Goal: Task Accomplishment & Management: Manage account settings

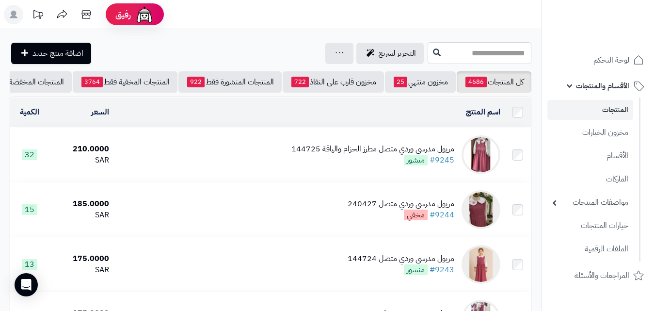
click at [458, 44] on input "text" at bounding box center [480, 53] width 104 height 22
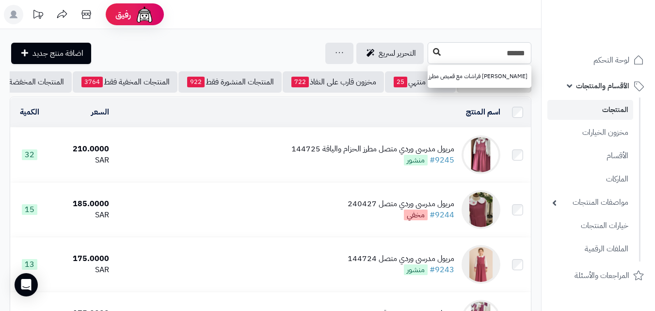
type input "******"
click at [433, 52] on icon at bounding box center [437, 52] width 8 height 8
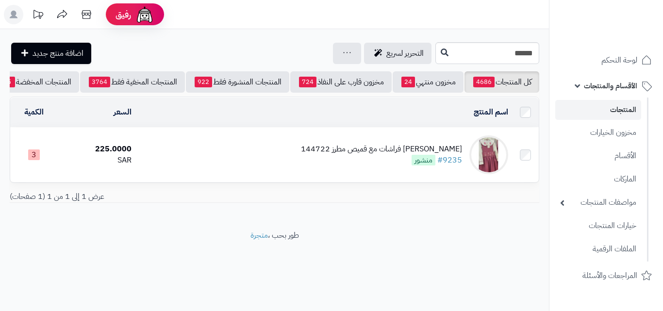
click at [351, 166] on div "مريول مدرسي وردي مطرز فراشات مع قميص مطرز 144722 #9235 منشور" at bounding box center [381, 155] width 161 height 22
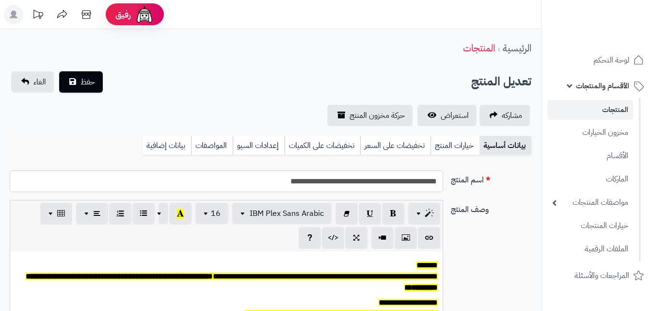
scroll to position [80, 0]
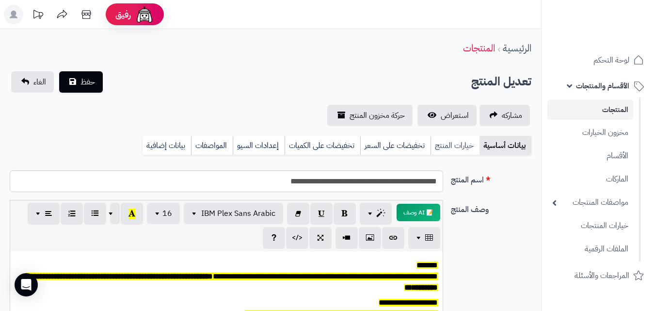
click at [440, 140] on link "خيارات المنتج" at bounding box center [455, 145] width 49 height 19
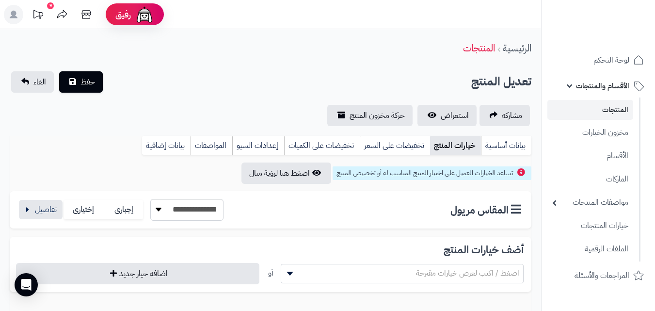
click at [42, 196] on div "**********" at bounding box center [271, 209] width 522 height 37
click at [46, 225] on div "**********" at bounding box center [271, 209] width 522 height 37
click at [43, 213] on button "button" at bounding box center [41, 208] width 44 height 19
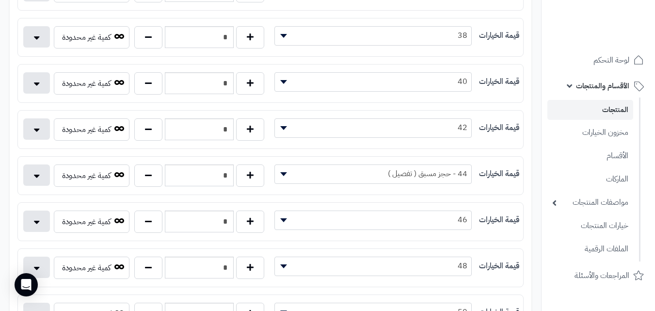
scroll to position [306, 0]
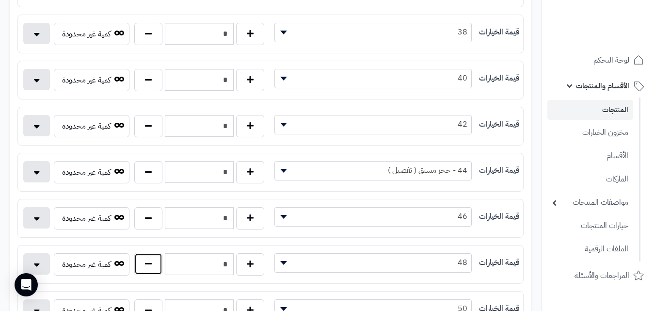
click at [151, 263] on button "button" at bounding box center [148, 264] width 28 height 22
type input "*"
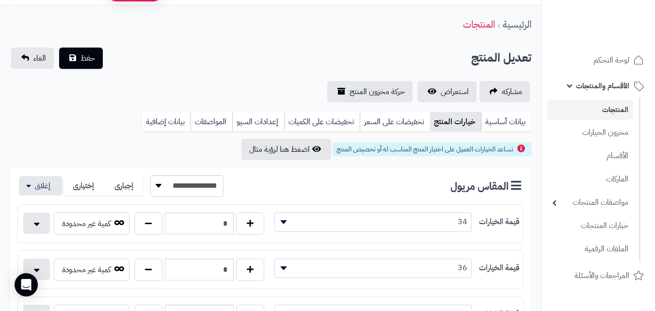
scroll to position [14, 0]
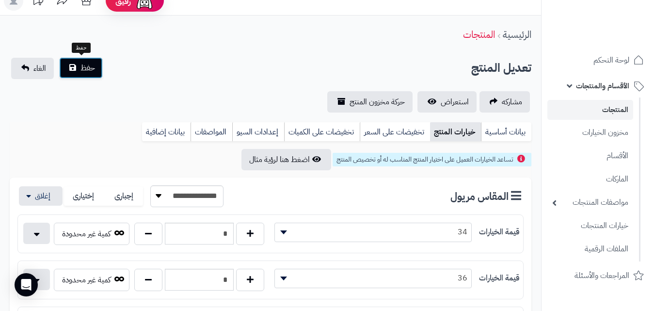
click at [96, 66] on button "حفظ" at bounding box center [81, 67] width 44 height 21
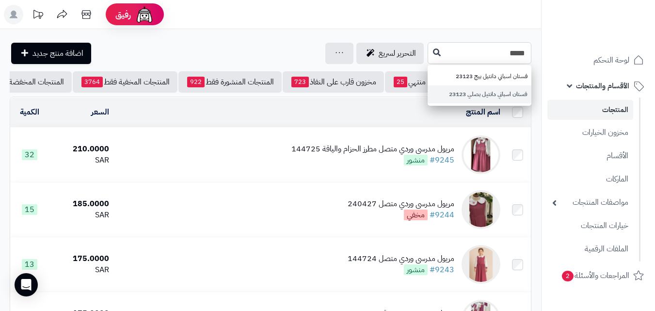
type input "*****"
click at [469, 99] on link "فستان اسباني دانتيل بصلي 23123" at bounding box center [480, 94] width 104 height 18
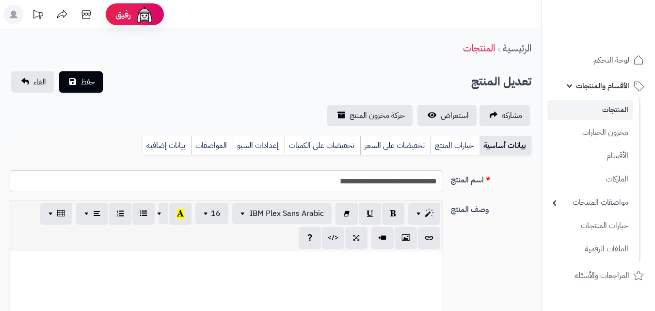
scroll to position [129, 0]
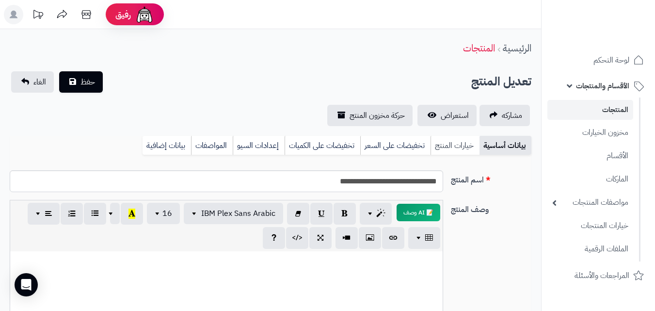
click at [459, 140] on link "خيارات المنتج" at bounding box center [455, 145] width 49 height 19
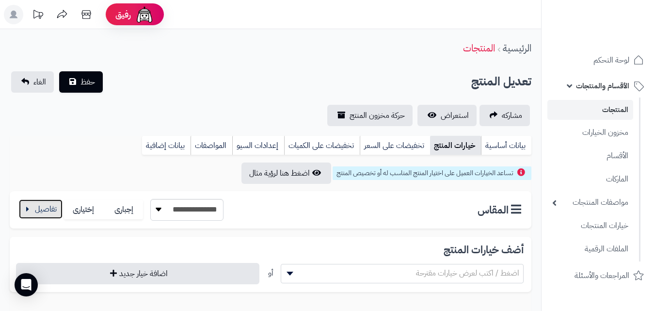
click at [54, 214] on button "button" at bounding box center [41, 208] width 44 height 19
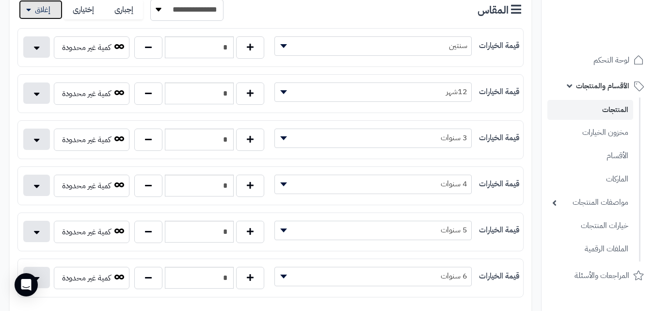
scroll to position [204, 0]
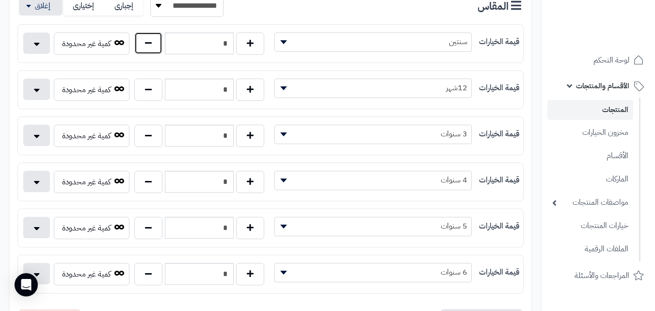
click at [146, 51] on button "button" at bounding box center [148, 43] width 28 height 22
type input "*"
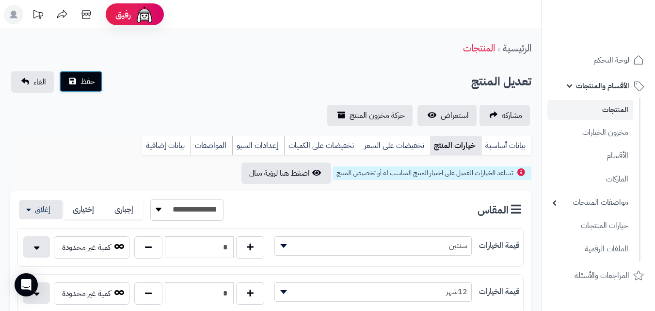
click at [95, 84] on button "حفظ" at bounding box center [81, 81] width 44 height 21
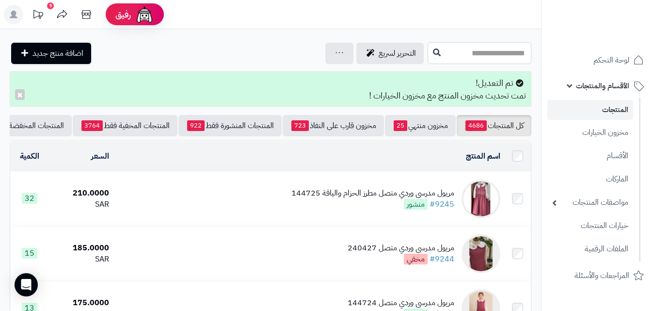
click at [480, 52] on input "text" at bounding box center [480, 53] width 104 height 22
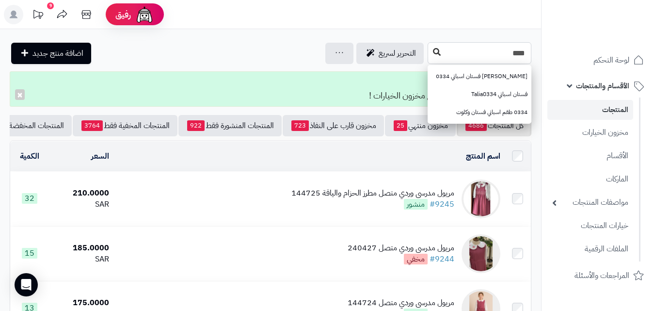
type input "****"
click at [433, 52] on icon at bounding box center [437, 52] width 8 height 8
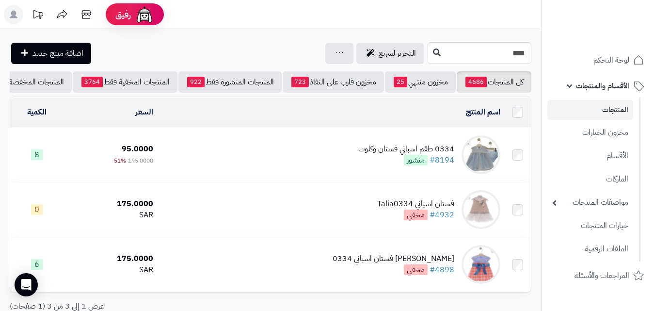
click at [326, 164] on td "0334 طقم اسباني فستان وكلوت #8194 منشور" at bounding box center [330, 155] width 347 height 54
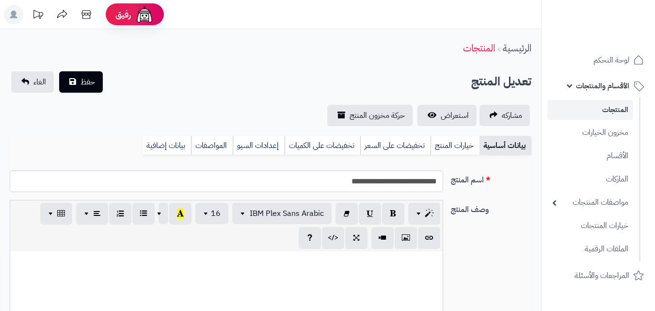
click at [442, 136] on link "خيارات المنتج" at bounding box center [455, 145] width 49 height 19
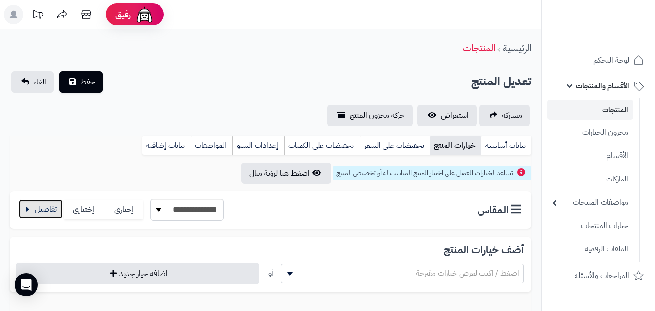
click at [60, 211] on button "button" at bounding box center [41, 208] width 44 height 19
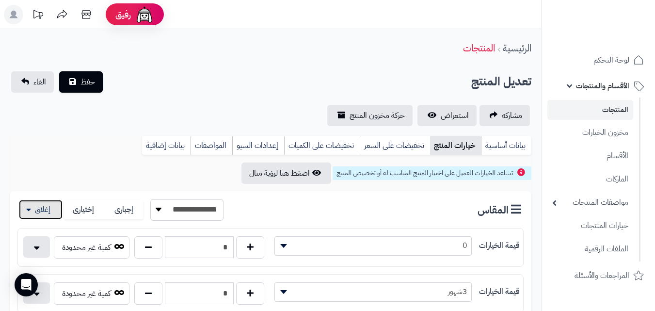
scroll to position [272, 0]
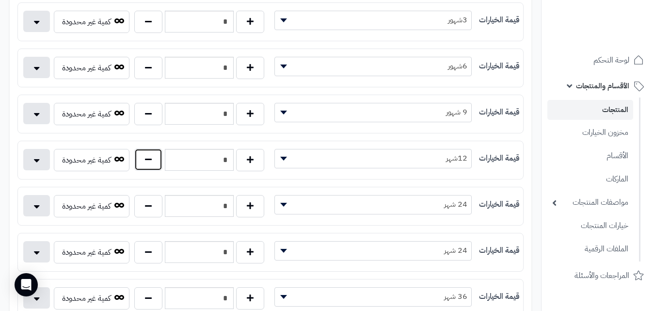
click at [151, 152] on button "button" at bounding box center [148, 159] width 28 height 22
type input "*"
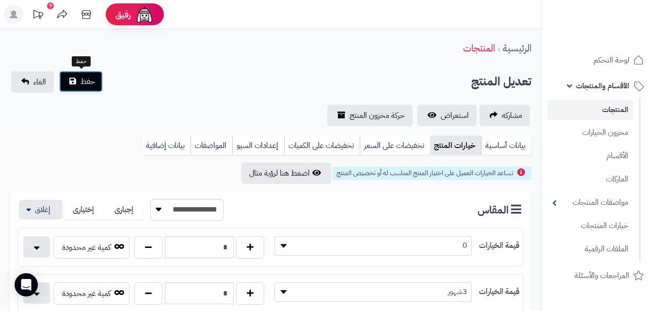
click at [86, 72] on button "حفظ" at bounding box center [81, 81] width 44 height 21
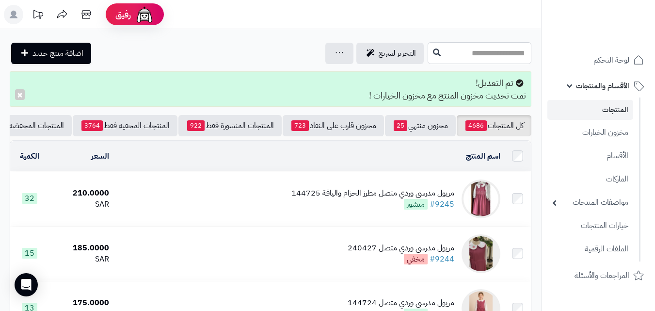
click at [430, 58] on input "text" at bounding box center [480, 53] width 104 height 22
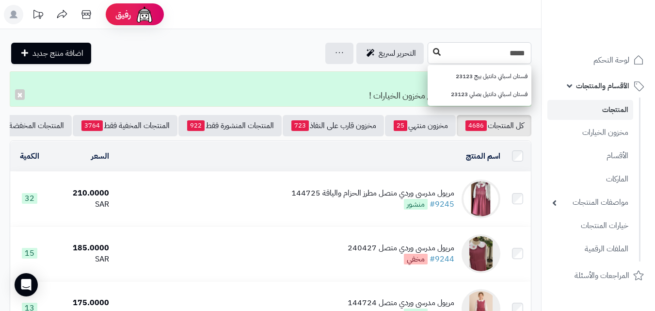
type input "*****"
click at [433, 53] on icon at bounding box center [437, 52] width 8 height 8
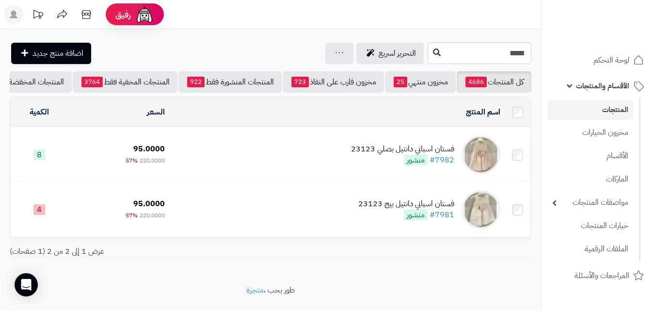
click at [332, 157] on td "فستان اسباني دانتيل بصلي 23123 #7982 منشور" at bounding box center [337, 155] width 336 height 54
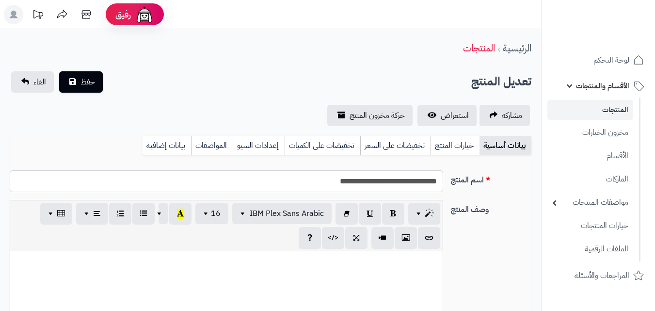
scroll to position [129, 0]
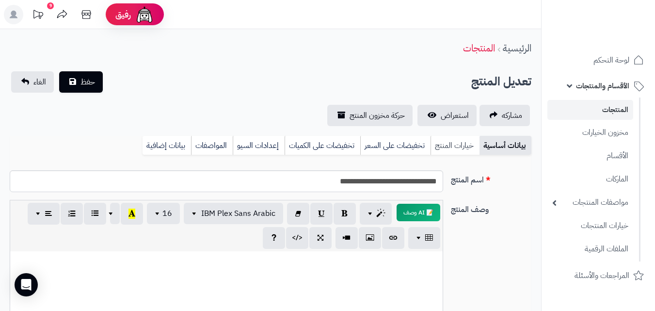
click at [449, 146] on link "خيارات المنتج" at bounding box center [455, 145] width 49 height 19
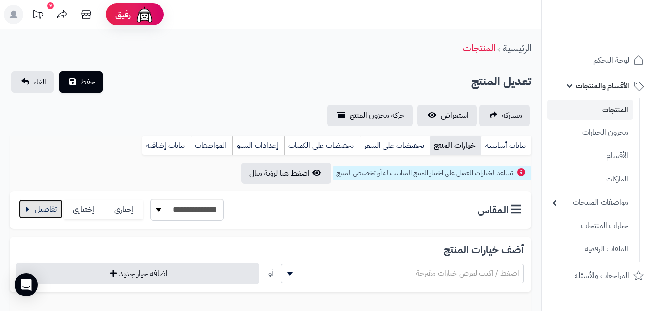
click at [28, 217] on button "button" at bounding box center [41, 208] width 44 height 19
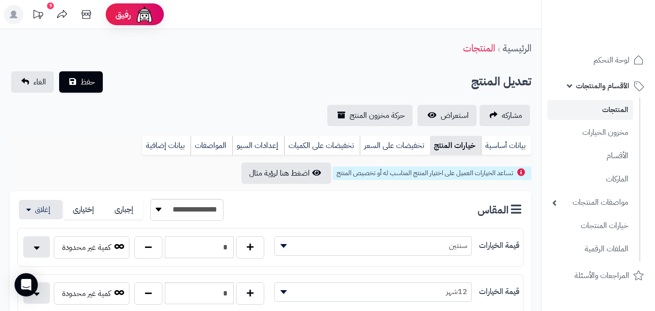
click at [165, 253] on input "*" at bounding box center [199, 247] width 69 height 22
click at [151, 249] on button "button" at bounding box center [148, 247] width 28 height 22
type input "*"
click at [93, 86] on span "حفظ" at bounding box center [88, 82] width 15 height 12
